Goal: Navigation & Orientation: Find specific page/section

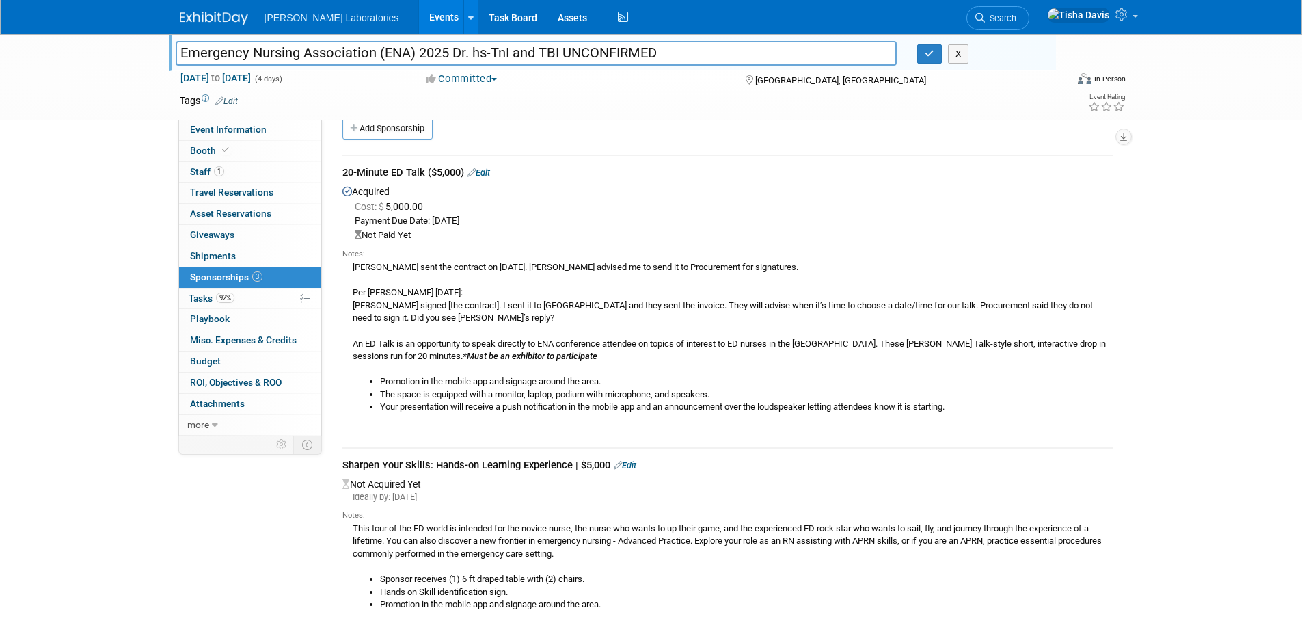
click at [371, 50] on input "Emergency Nursing Association (ENA) 2025 Dr. hs-TnI and TBI UNCONFIRMED" at bounding box center [537, 53] width 722 height 24
click at [419, 16] on link "Events" at bounding box center [444, 17] width 50 height 34
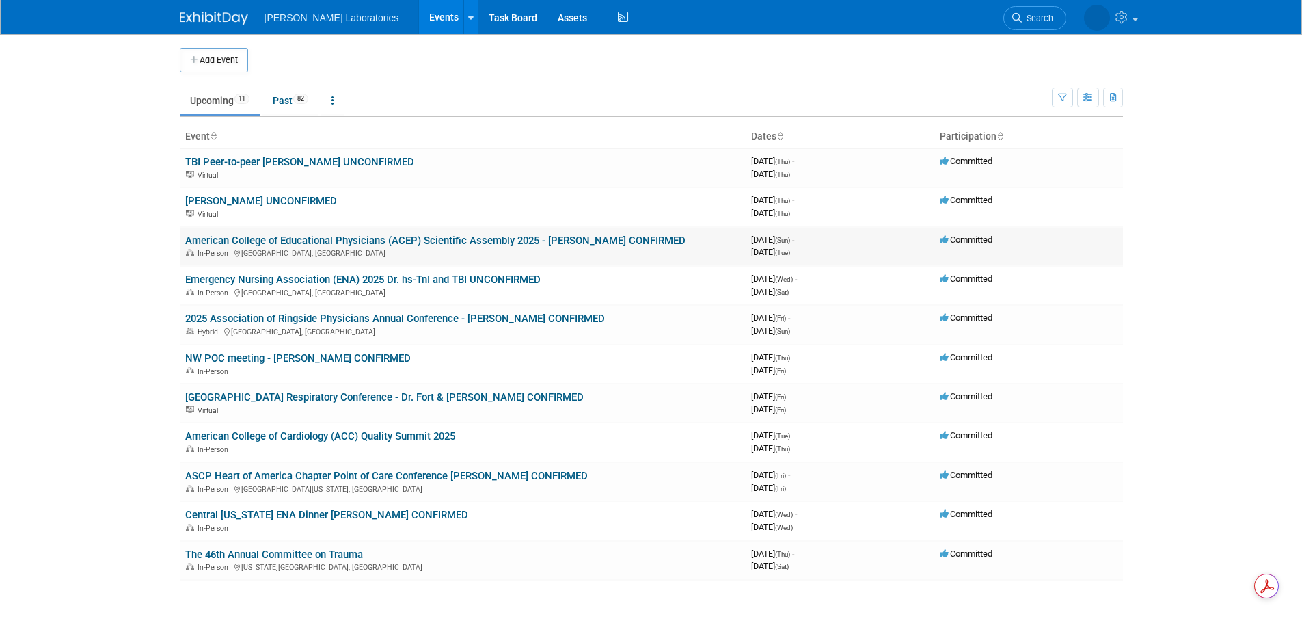
click at [341, 243] on link "American College of Educational Physicians (ACEP) Scientific Assembly 2025 - [P…" at bounding box center [435, 240] width 500 height 12
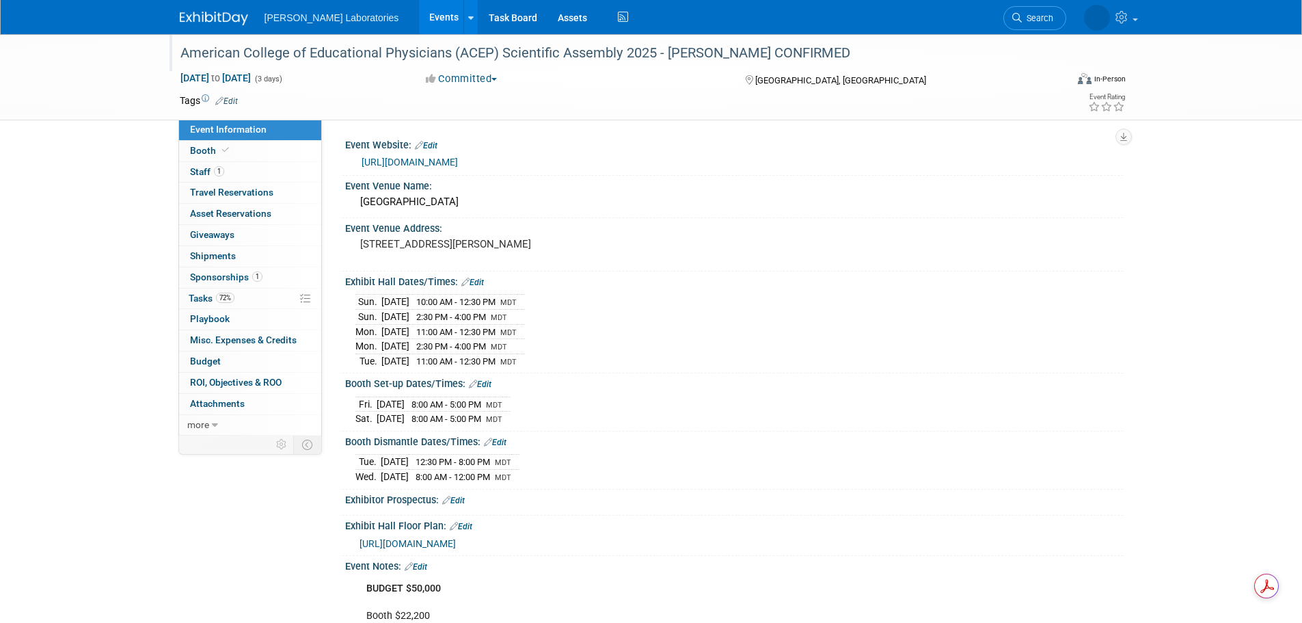
click at [321, 56] on div "American College of Educational Physicians (ACEP) Scientific Assembly 2025 - [P…" at bounding box center [611, 53] width 870 height 25
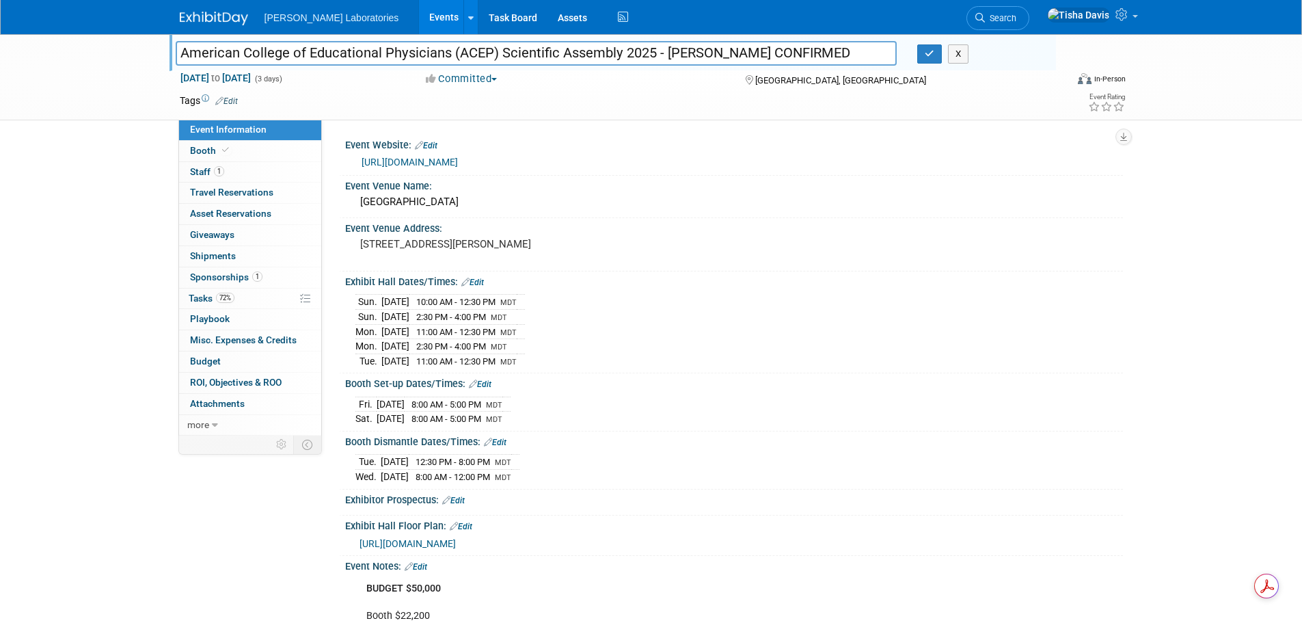
click at [321, 56] on input "American College of Educational Physicians (ACEP) Scientific Assembly 2025 - [P…" at bounding box center [537, 53] width 722 height 24
